Goal: Task Accomplishment & Management: Manage account settings

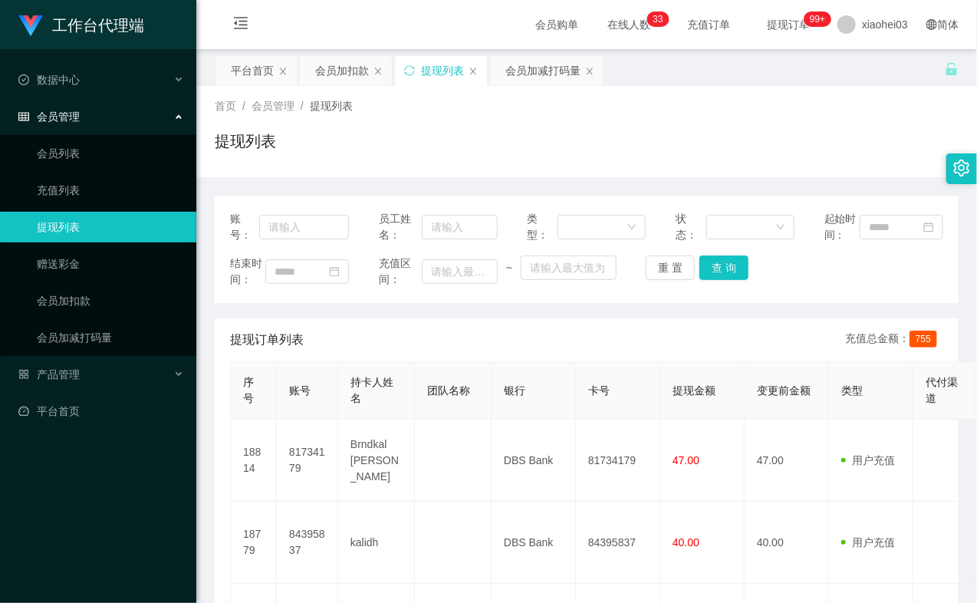
click at [823, 101] on div "首页 / 会员管理 / 提现列表 /" at bounding box center [587, 106] width 744 height 16
